Goal: Task Accomplishment & Management: Use online tool/utility

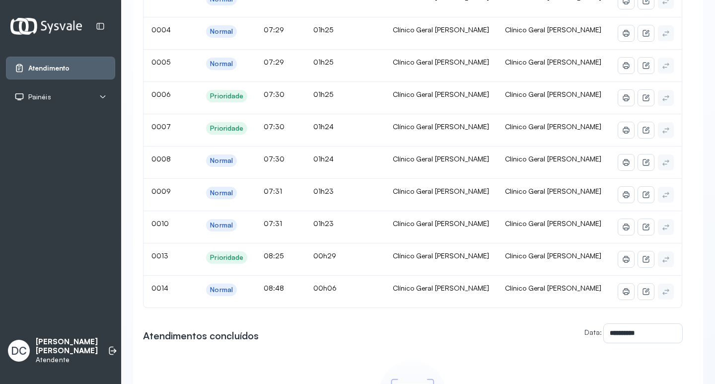
scroll to position [99, 0]
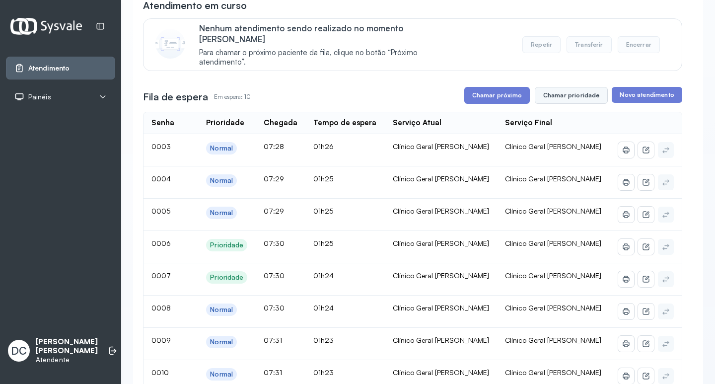
click at [574, 89] on button "Chamar prioridade" at bounding box center [570, 95] width 73 height 17
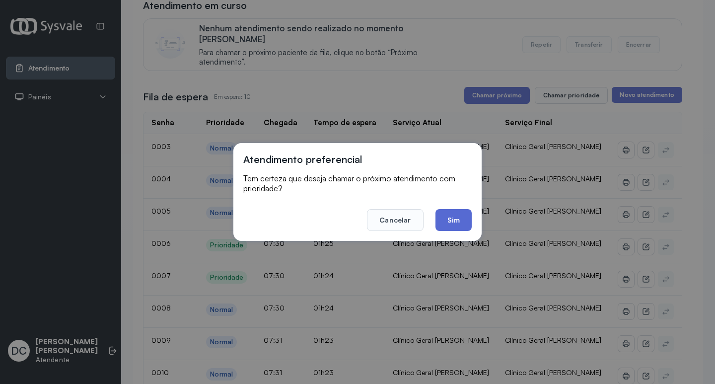
click at [462, 220] on button "Sim" at bounding box center [453, 220] width 36 height 22
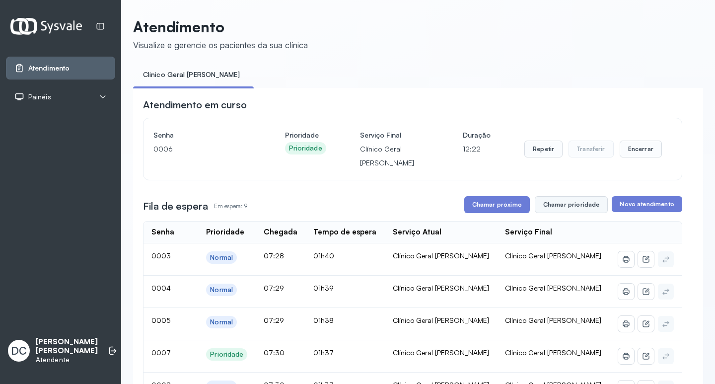
click at [572, 211] on button "Chamar prioridade" at bounding box center [570, 204] width 73 height 17
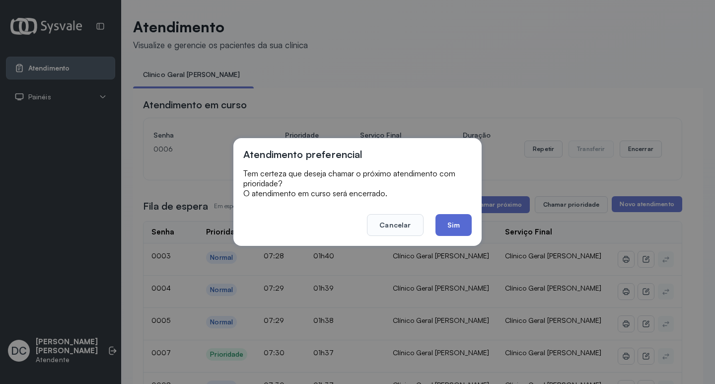
click at [448, 231] on button "Sim" at bounding box center [453, 225] width 36 height 22
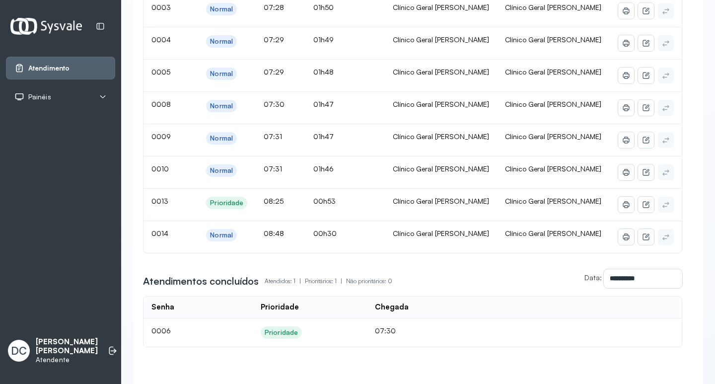
scroll to position [99, 0]
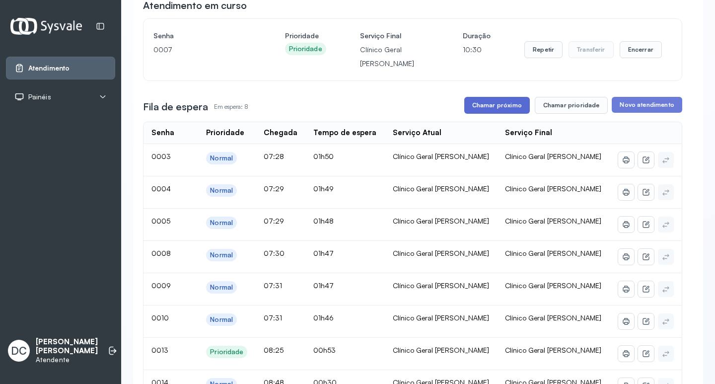
click at [497, 107] on button "Chamar próximo" at bounding box center [497, 105] width 66 height 17
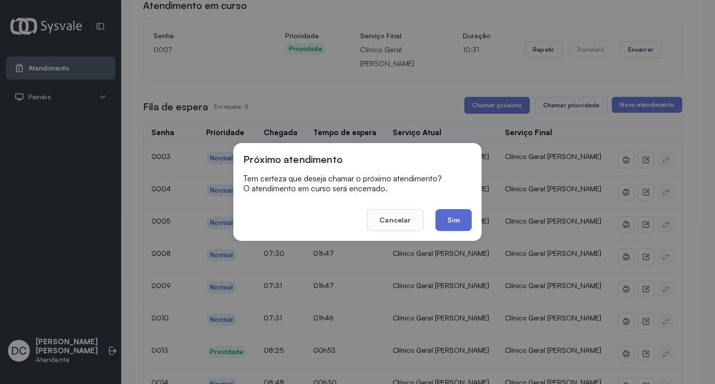
click at [454, 217] on button "Sim" at bounding box center [453, 220] width 36 height 22
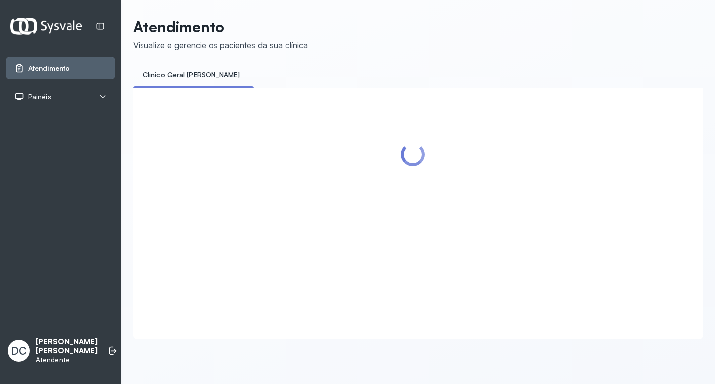
scroll to position [0, 0]
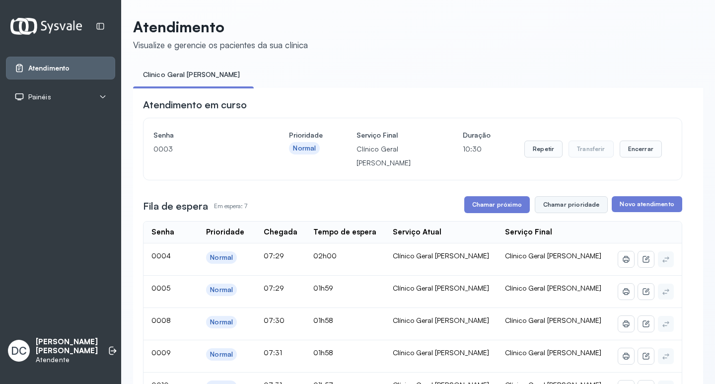
click at [579, 205] on button "Chamar prioridade" at bounding box center [570, 204] width 73 height 17
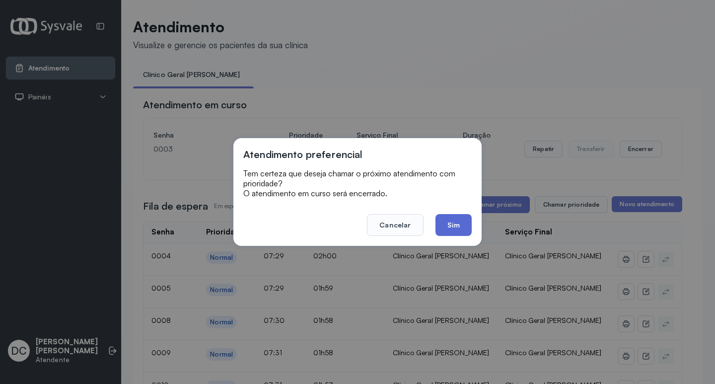
click at [449, 222] on button "Sim" at bounding box center [453, 225] width 36 height 22
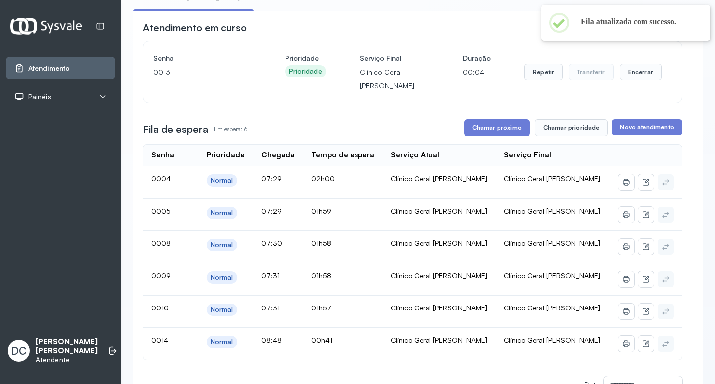
scroll to position [198, 0]
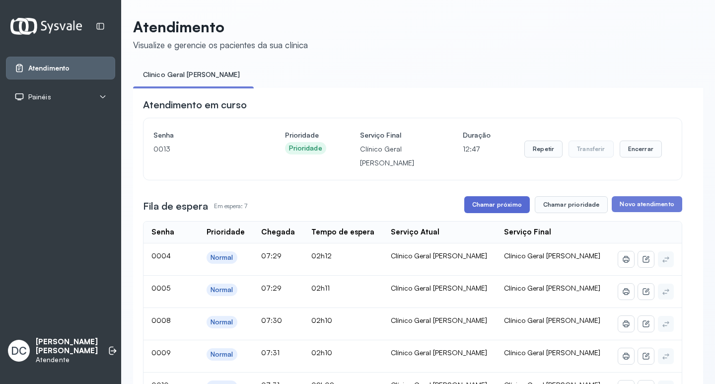
click at [498, 208] on button "Chamar próximo" at bounding box center [497, 204] width 66 height 17
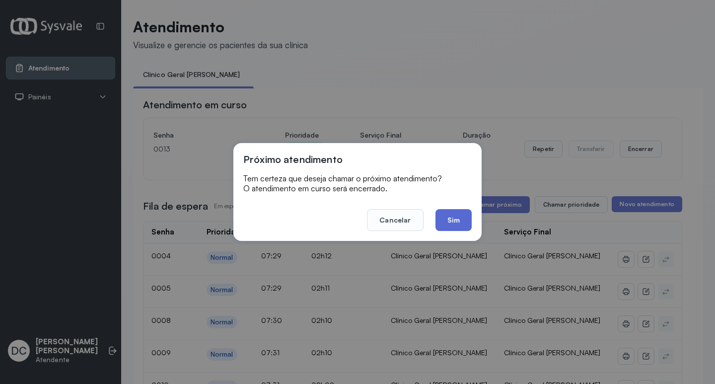
click at [451, 217] on button "Sim" at bounding box center [453, 220] width 36 height 22
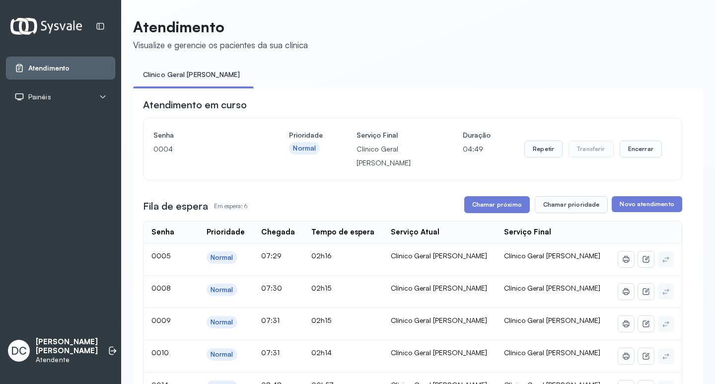
click at [479, 216] on div "**********" at bounding box center [412, 357] width 539 height 519
click at [478, 207] on button "Chamar próximo" at bounding box center [497, 204] width 66 height 17
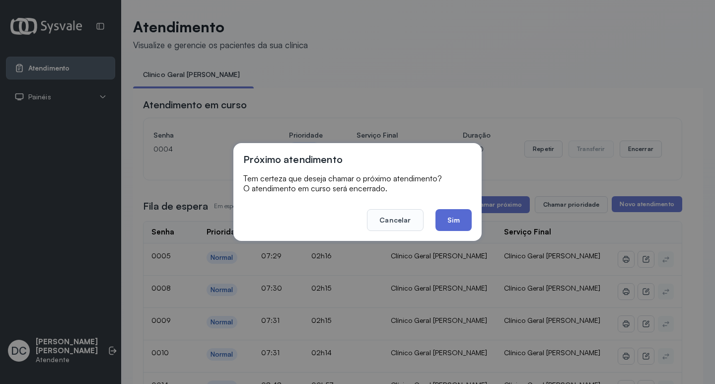
click at [451, 219] on button "Sim" at bounding box center [453, 220] width 36 height 22
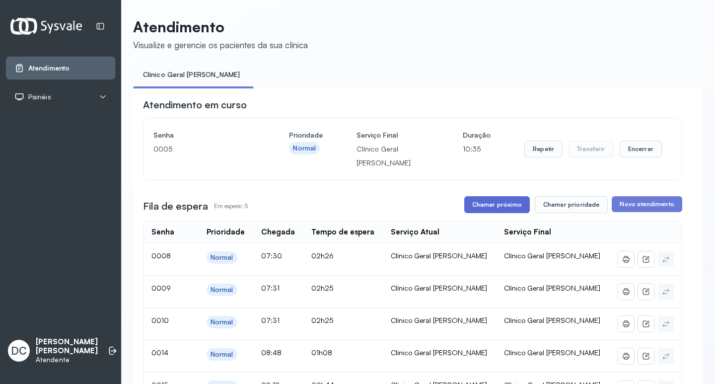
click at [505, 208] on button "Chamar próximo" at bounding box center [497, 204] width 66 height 17
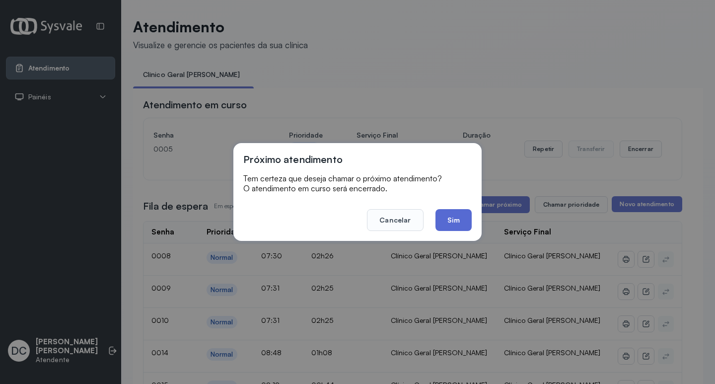
click at [467, 223] on button "Sim" at bounding box center [453, 220] width 36 height 22
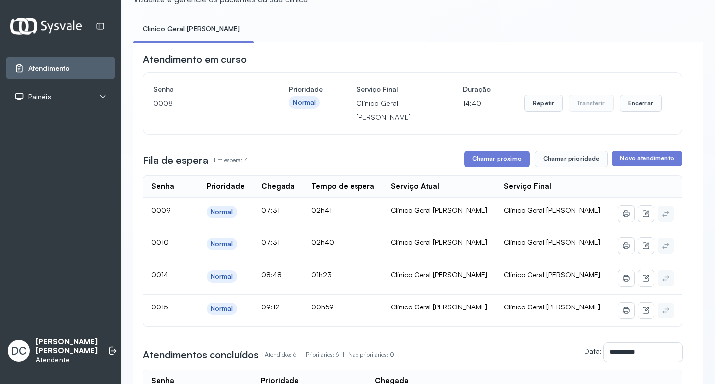
scroll to position [99, 0]
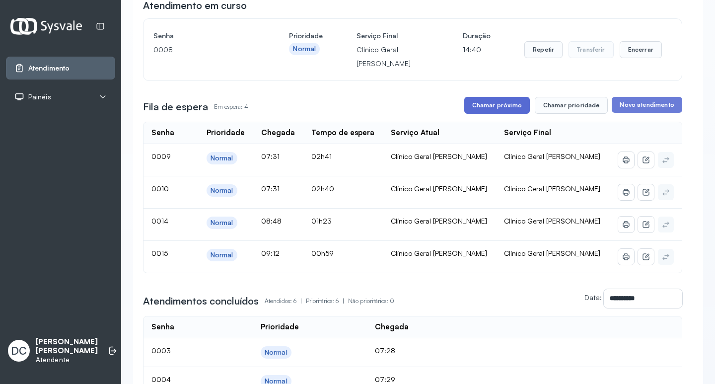
click at [482, 111] on button "Chamar próximo" at bounding box center [497, 105] width 66 height 17
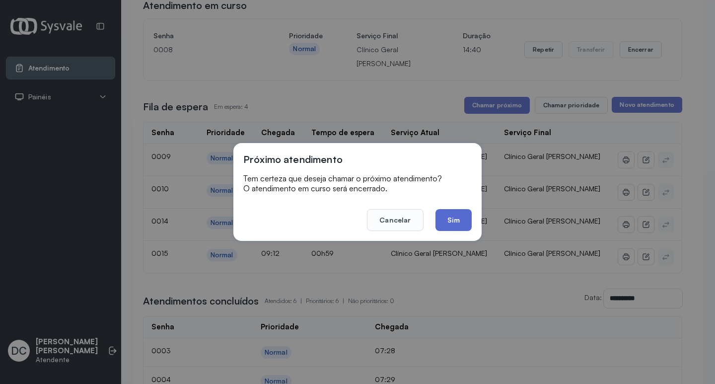
click at [448, 217] on button "Sim" at bounding box center [453, 220] width 36 height 22
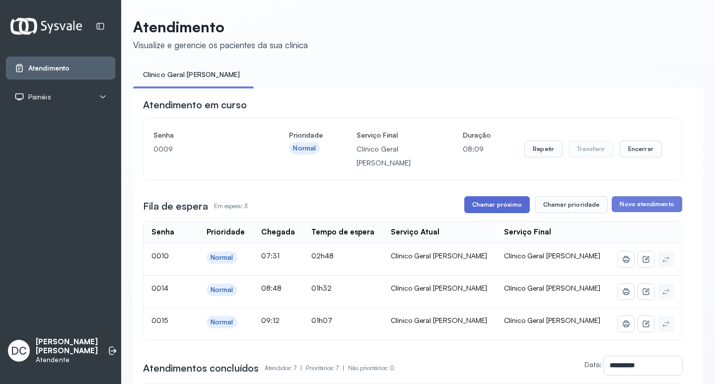
click at [513, 203] on button "Chamar próximo" at bounding box center [497, 204] width 66 height 17
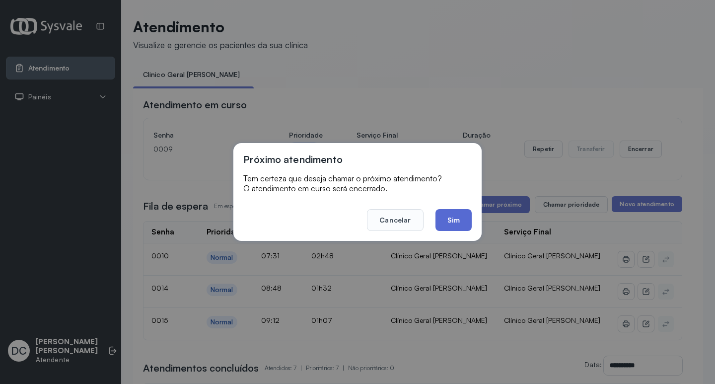
click at [460, 223] on button "Sim" at bounding box center [453, 220] width 36 height 22
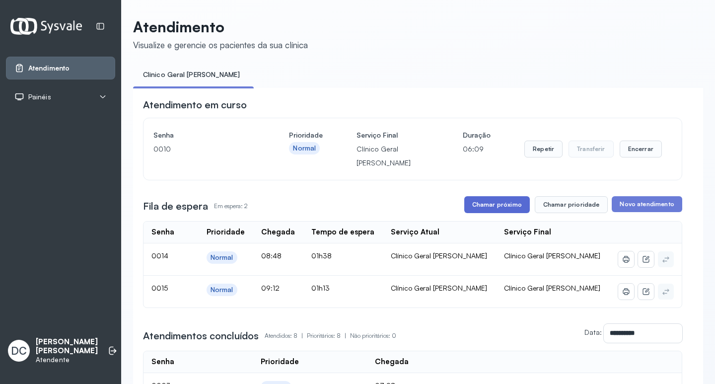
click at [486, 203] on button "Chamar próximo" at bounding box center [497, 204] width 66 height 17
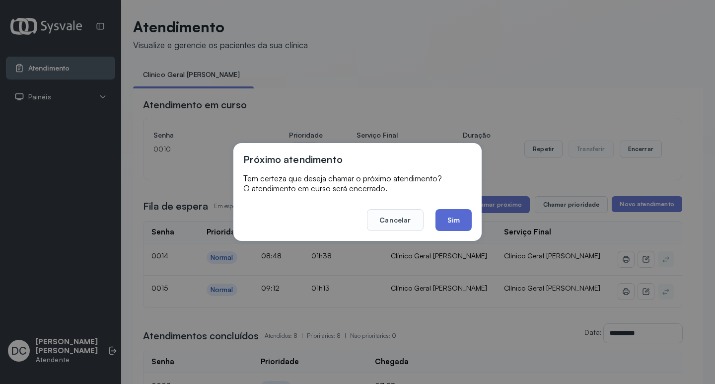
click at [450, 216] on button "Sim" at bounding box center [453, 220] width 36 height 22
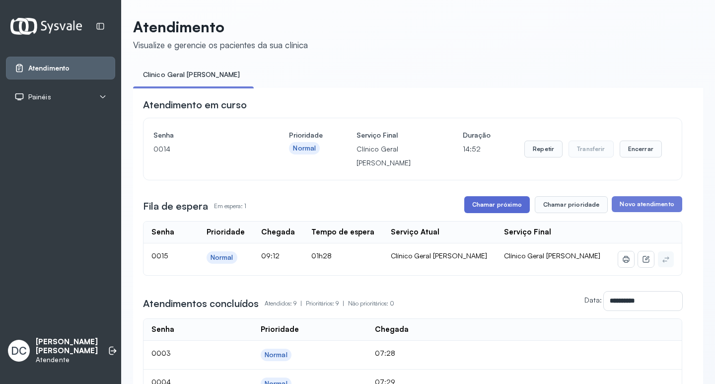
click at [494, 208] on button "Chamar próximo" at bounding box center [497, 204] width 66 height 17
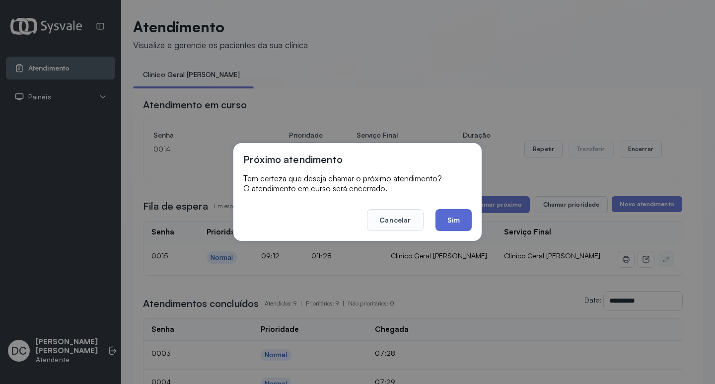
click at [454, 216] on button "Sim" at bounding box center [453, 220] width 36 height 22
